Goal: Navigation & Orientation: Find specific page/section

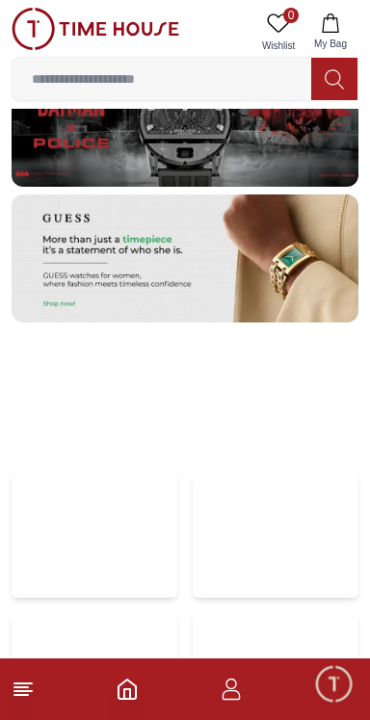
scroll to position [3459, 0]
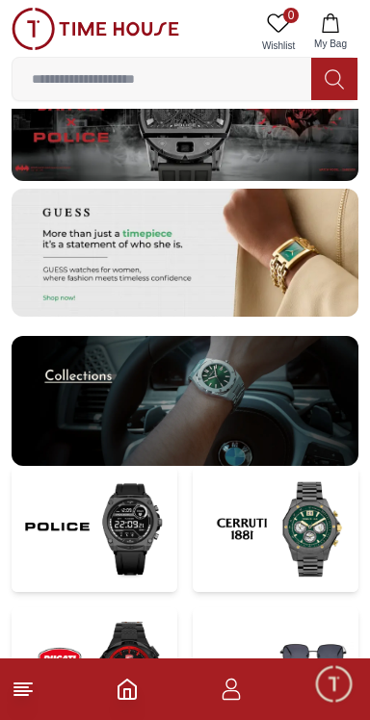
click at [52, 703] on footer at bounding box center [185, 690] width 370 height 62
click at [32, 694] on icon at bounding box center [23, 689] width 23 height 23
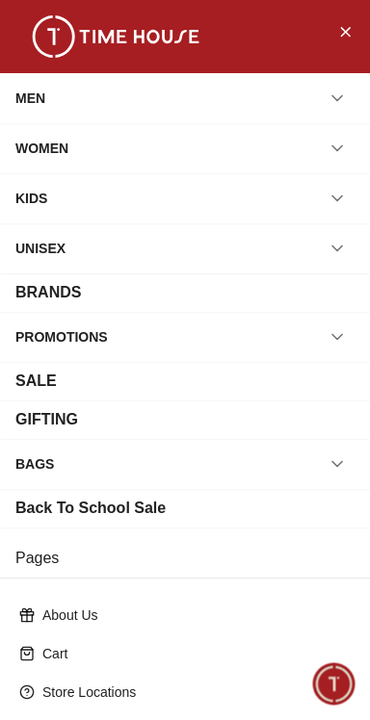
scroll to position [265, 0]
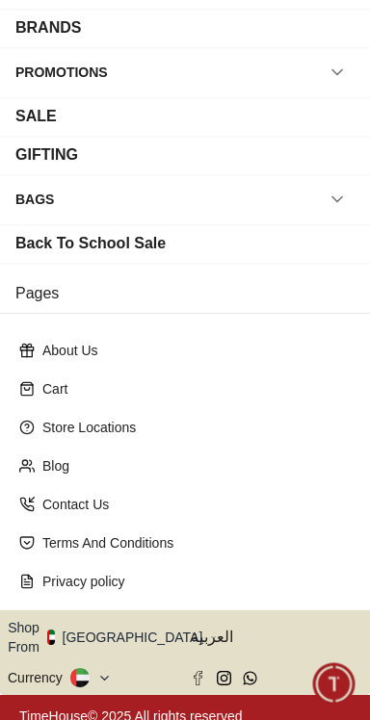
click at [122, 635] on button "Shop From [GEOGRAPHIC_DATA]" at bounding box center [112, 637] width 209 height 39
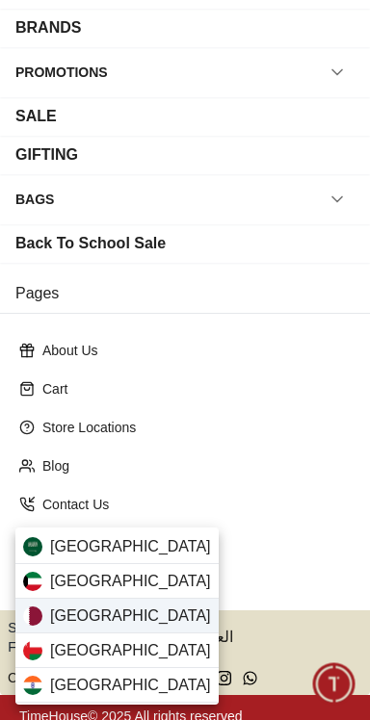
click at [153, 622] on div "[GEOGRAPHIC_DATA]" at bounding box center [116, 616] width 203 height 35
